Goal: Information Seeking & Learning: Learn about a topic

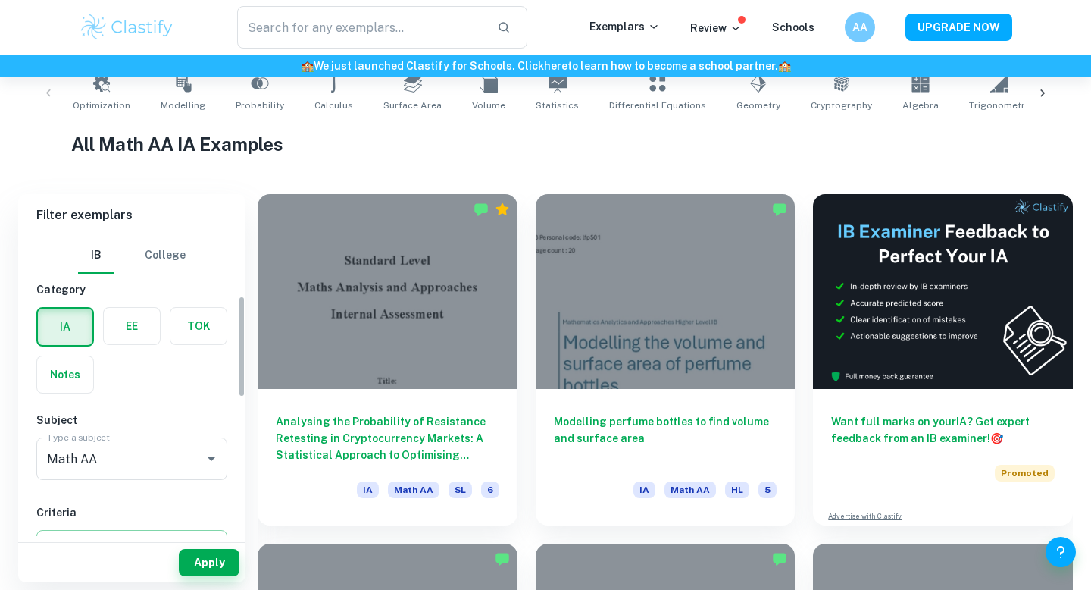
scroll to position [317, 0]
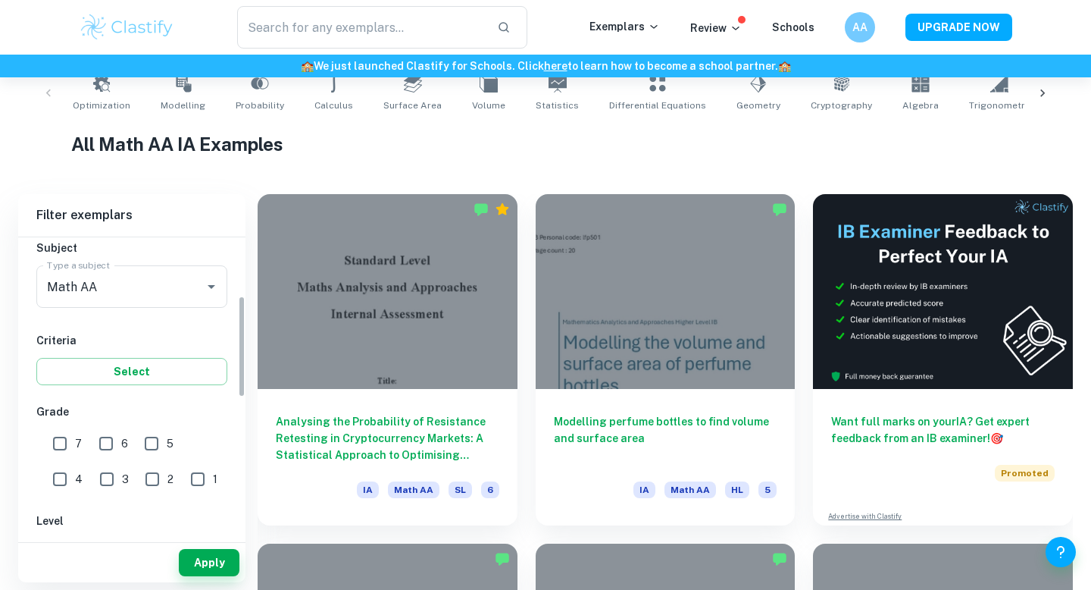
click at [59, 449] on input "7" at bounding box center [60, 443] width 30 height 30
checkbox input "true"
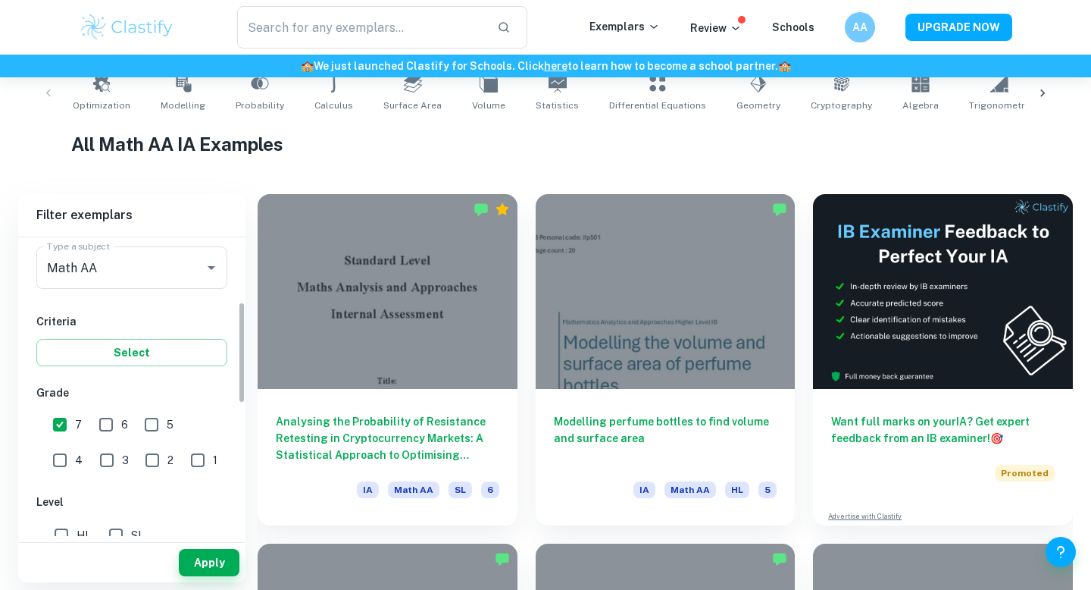
scroll to position [298, 0]
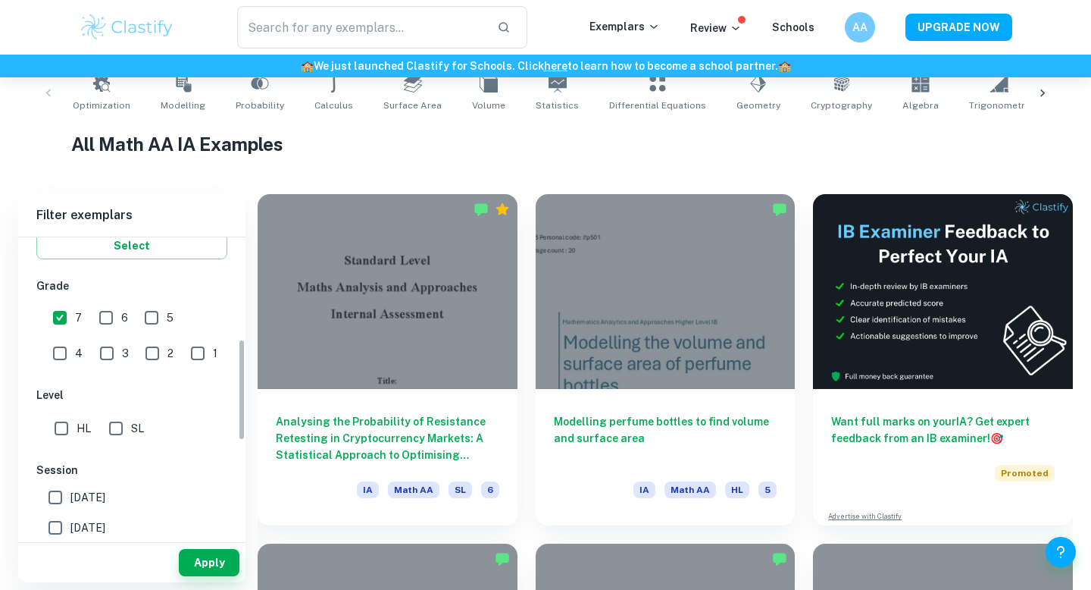
click at [65, 431] on input "HL" at bounding box center [61, 428] width 30 height 30
checkbox input "true"
click at [211, 561] on button "Apply" at bounding box center [209, 562] width 61 height 27
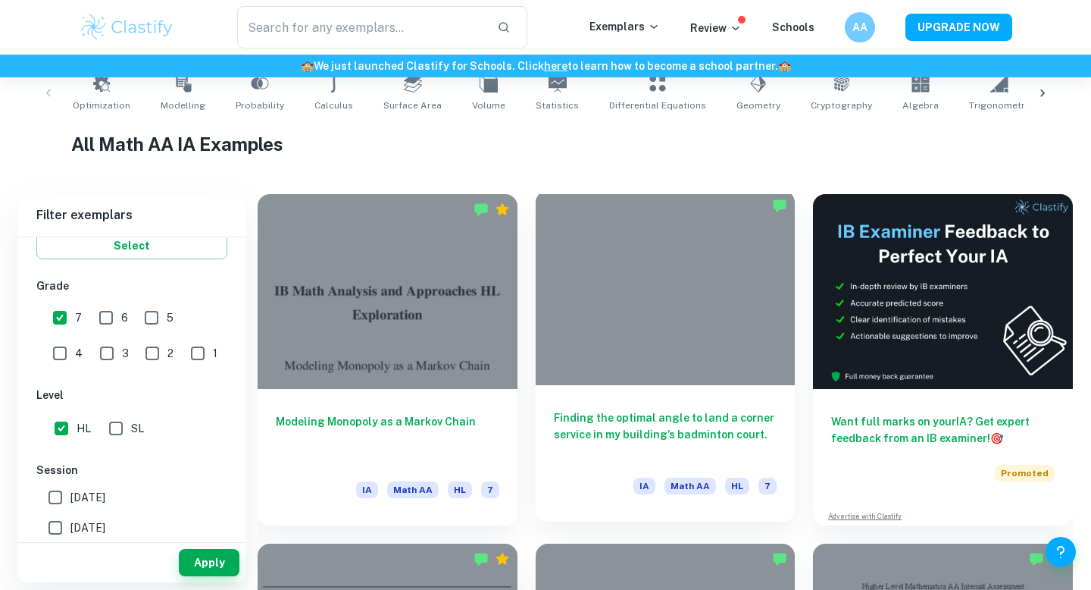
click at [636, 395] on div "Finding the optimal angle to land a corner service in my building’s badminton c…" at bounding box center [666, 453] width 260 height 136
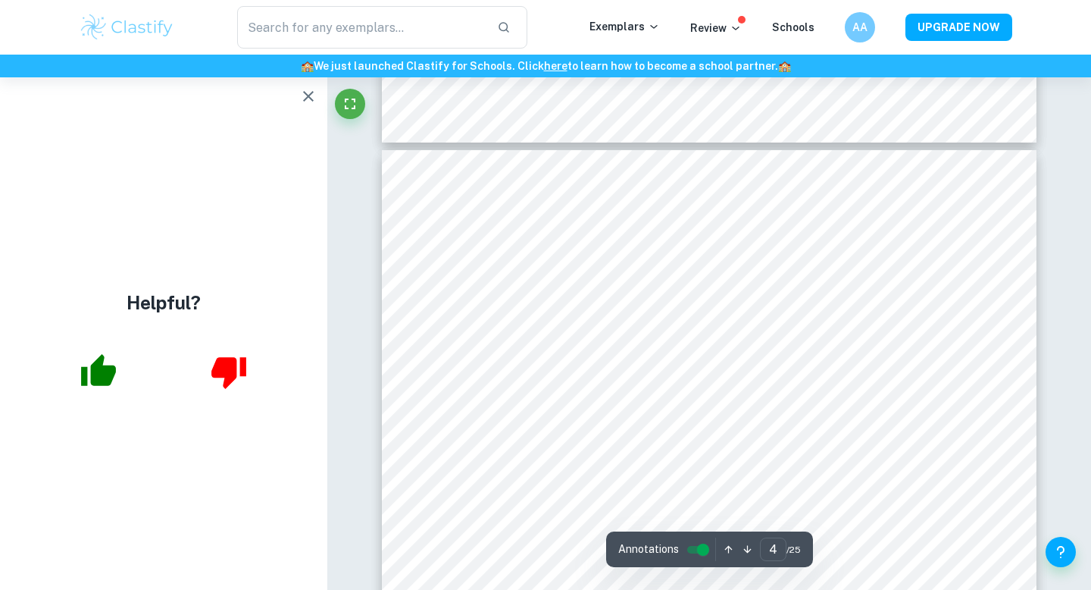
scroll to position [3609, 0]
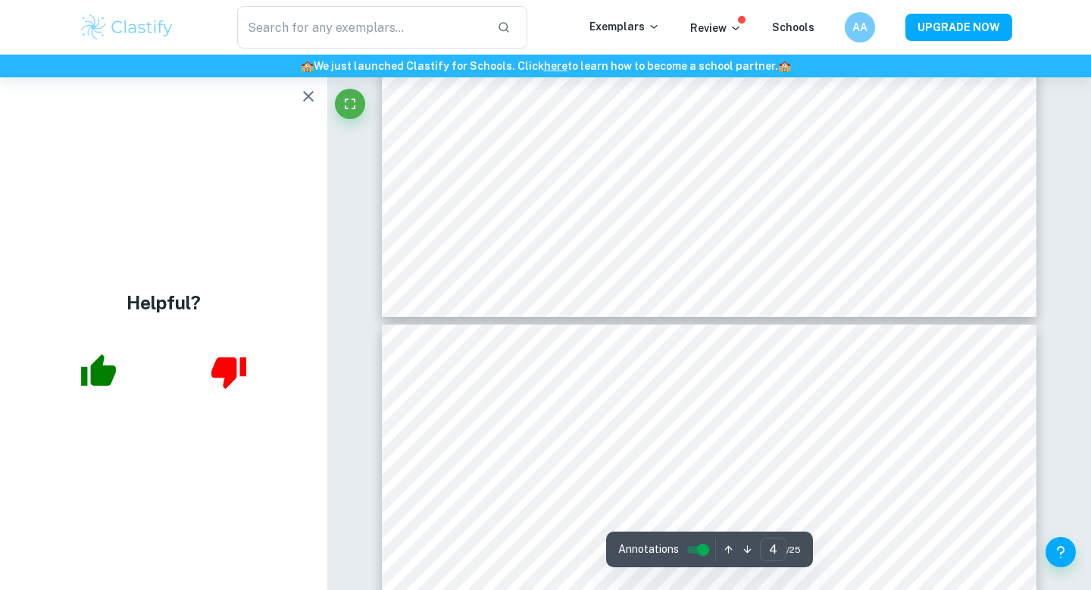
click at [304, 97] on icon "button" at bounding box center [308, 96] width 18 height 18
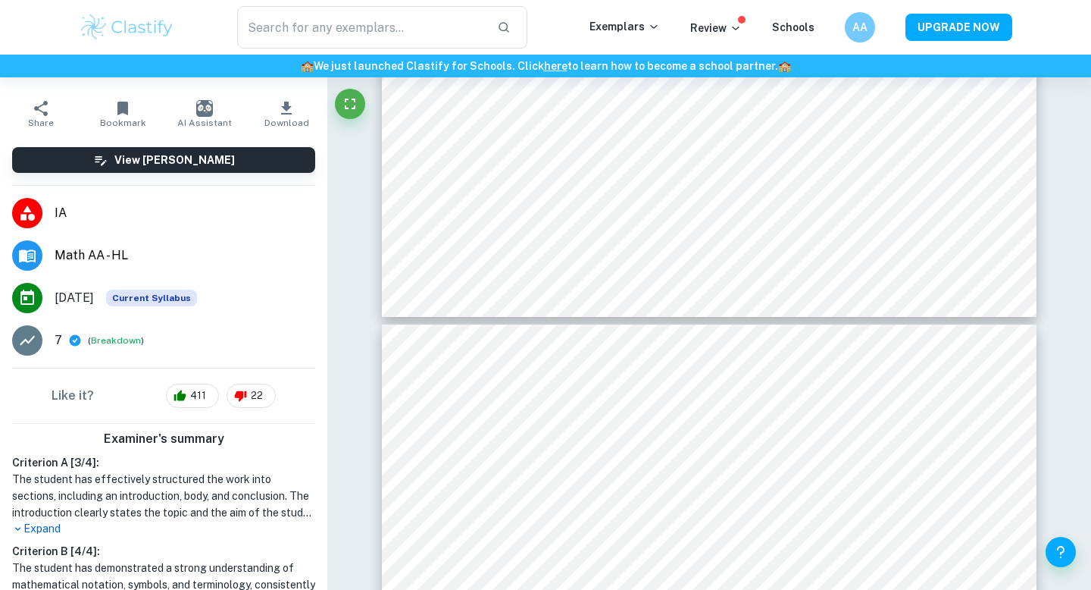
scroll to position [57, 0]
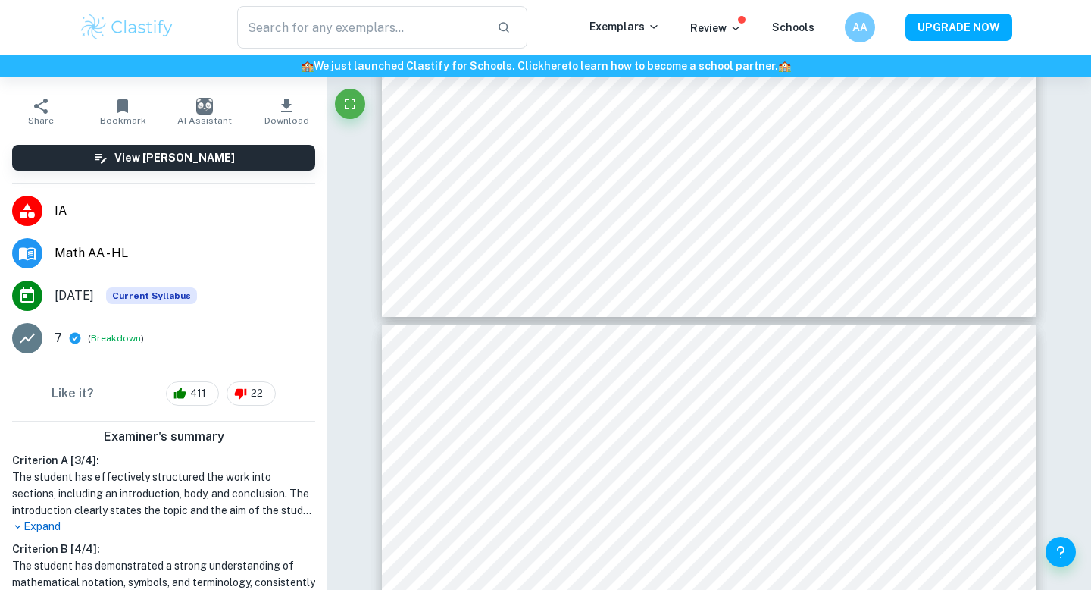
click at [50, 534] on p "Expand" at bounding box center [163, 526] width 303 height 16
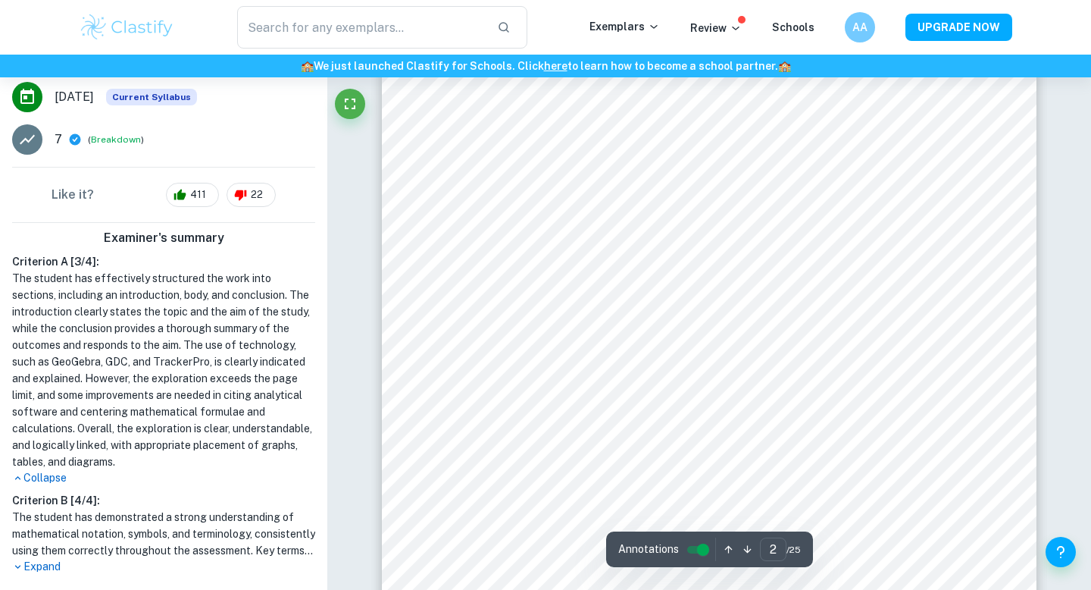
scroll to position [1689, 0]
type input "3"
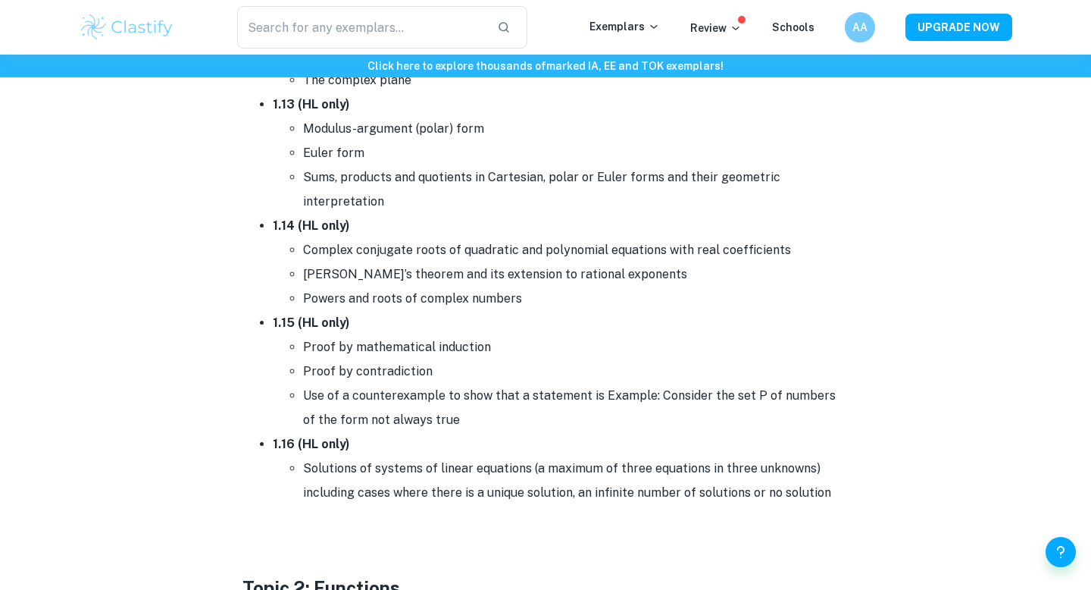
scroll to position [1904, 0]
